Goal: Use online tool/utility: Utilize a website feature to perform a specific function

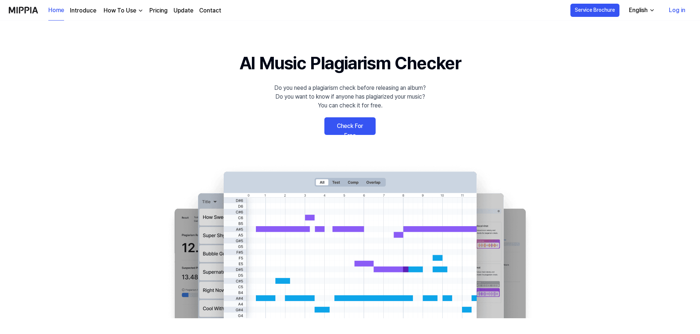
click at [674, 10] on link "Log in" at bounding box center [677, 10] width 28 height 21
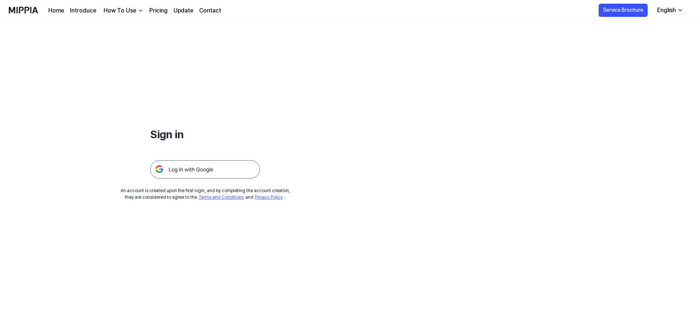
click at [214, 169] on img at bounding box center [205, 169] width 110 height 18
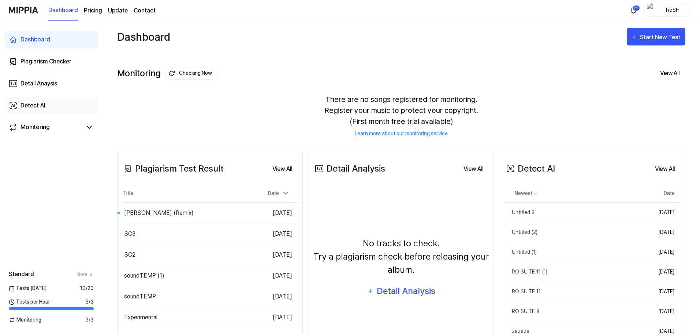
click at [44, 97] on div "Dashboard Plagiarism Checker Detail Anaysis Detect AI Monitoring" at bounding box center [51, 84] width 103 height 126
click at [45, 100] on link "Detect AI" at bounding box center [51, 106] width 94 height 18
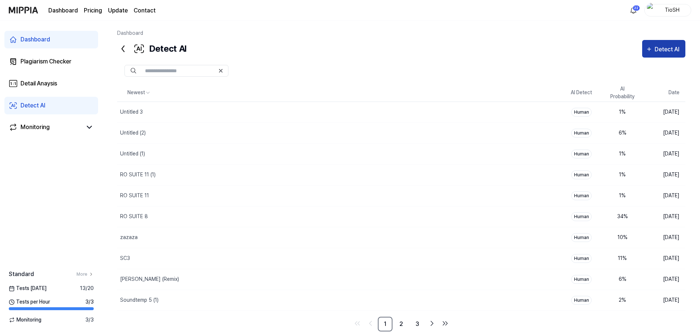
click at [678, 51] on div "Detect AI" at bounding box center [668, 50] width 27 height 10
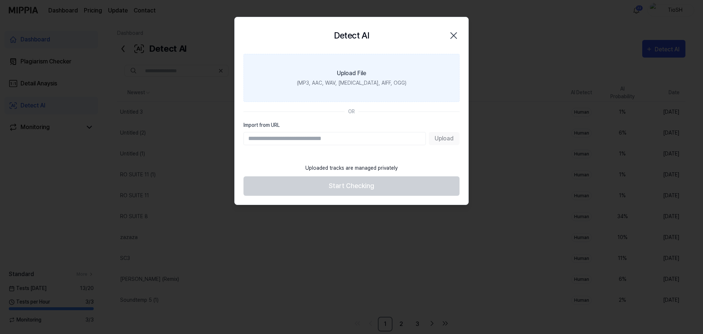
click at [358, 84] on div "(MP3, AAC, WAV, [MEDICAL_DATA], AIFF, OGG)" at bounding box center [352, 83] width 110 height 8
click at [0, 0] on input "Upload File (MP3, AAC, WAV, [MEDICAL_DATA], AIFF, OGG)" at bounding box center [0, 0] width 0 height 0
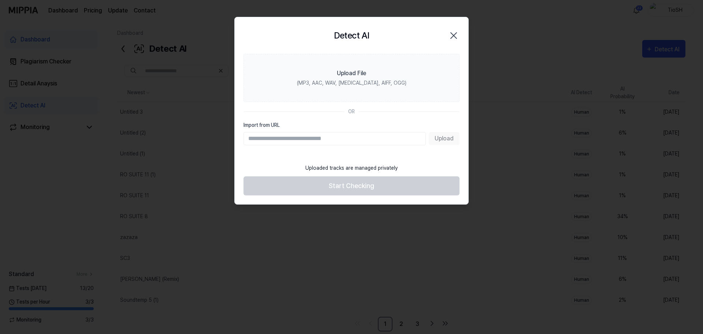
click at [465, 37] on div "Detect AI Close" at bounding box center [352, 35] width 234 height 37
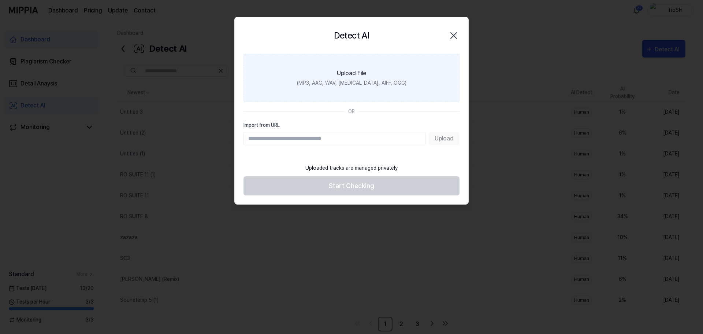
click at [383, 89] on label "Upload File (MP3, AAC, WAV, [MEDICAL_DATA], AIFF, OGG)" at bounding box center [352, 78] width 216 height 48
click at [0, 0] on input "Upload File (MP3, AAC, WAV, [MEDICAL_DATA], AIFF, OGG)" at bounding box center [0, 0] width 0 height 0
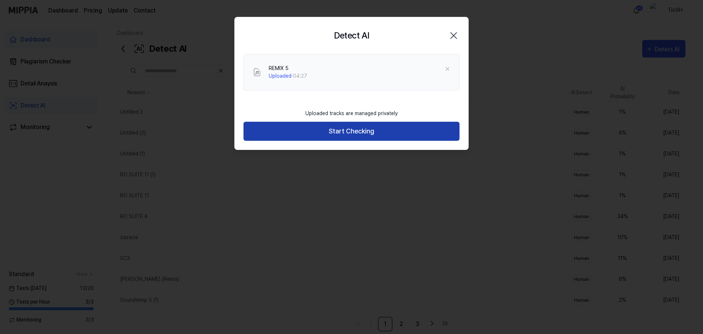
click at [369, 130] on button "Start Checking" at bounding box center [352, 131] width 216 height 19
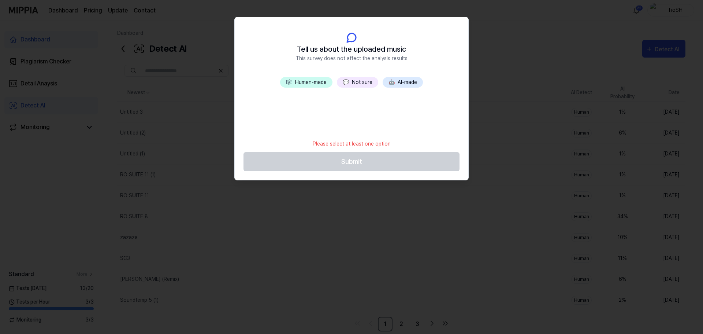
click at [405, 83] on button "🤖 AI-made" at bounding box center [403, 82] width 40 height 11
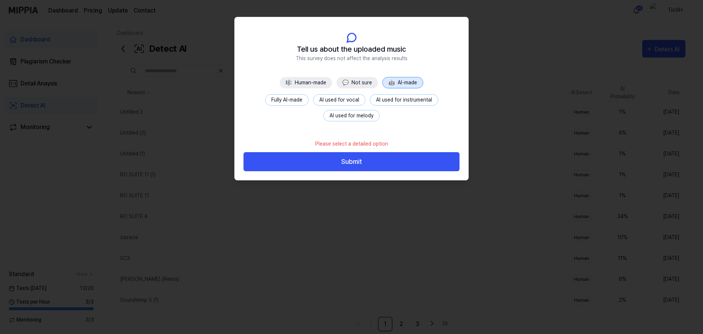
click at [287, 101] on button "Fully AI-made" at bounding box center [287, 99] width 44 height 11
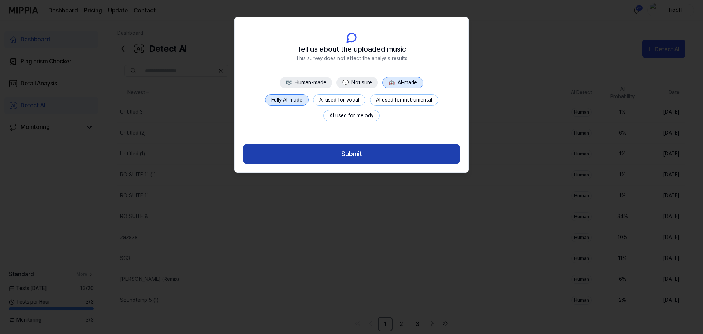
click at [338, 152] on button "Submit" at bounding box center [352, 153] width 216 height 19
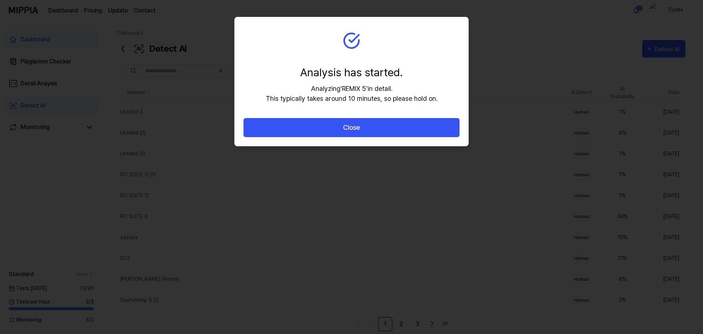
click at [342, 138] on div "Close" at bounding box center [352, 132] width 234 height 28
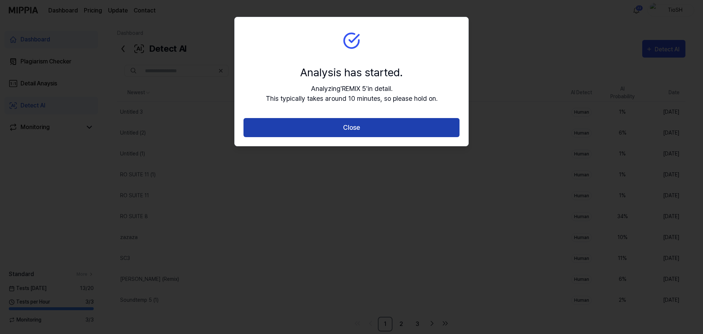
click at [342, 130] on button "Close" at bounding box center [352, 127] width 216 height 19
